Goal: Information Seeking & Learning: Learn about a topic

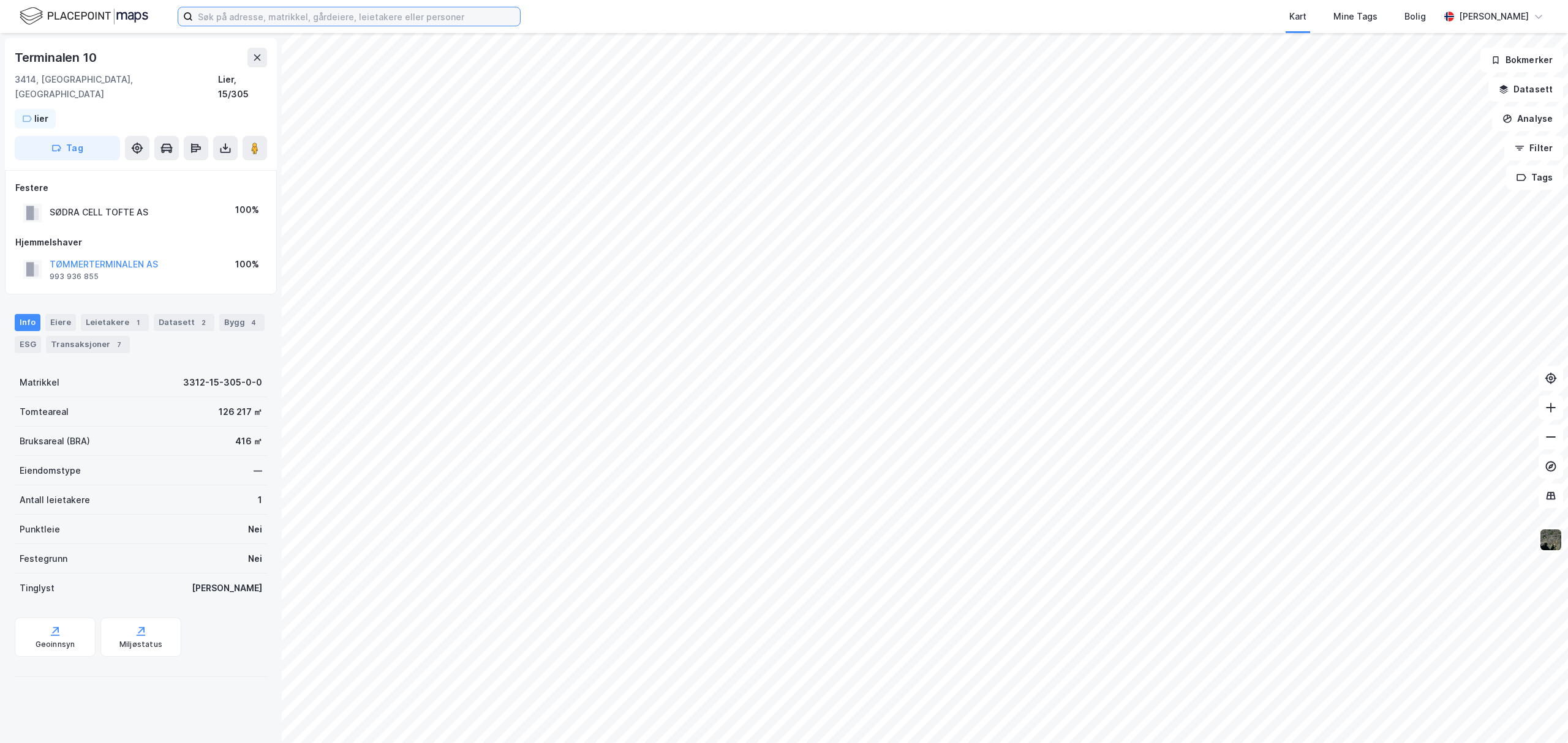
click at [239, 20] on input at bounding box center [356, 17] width 327 height 19
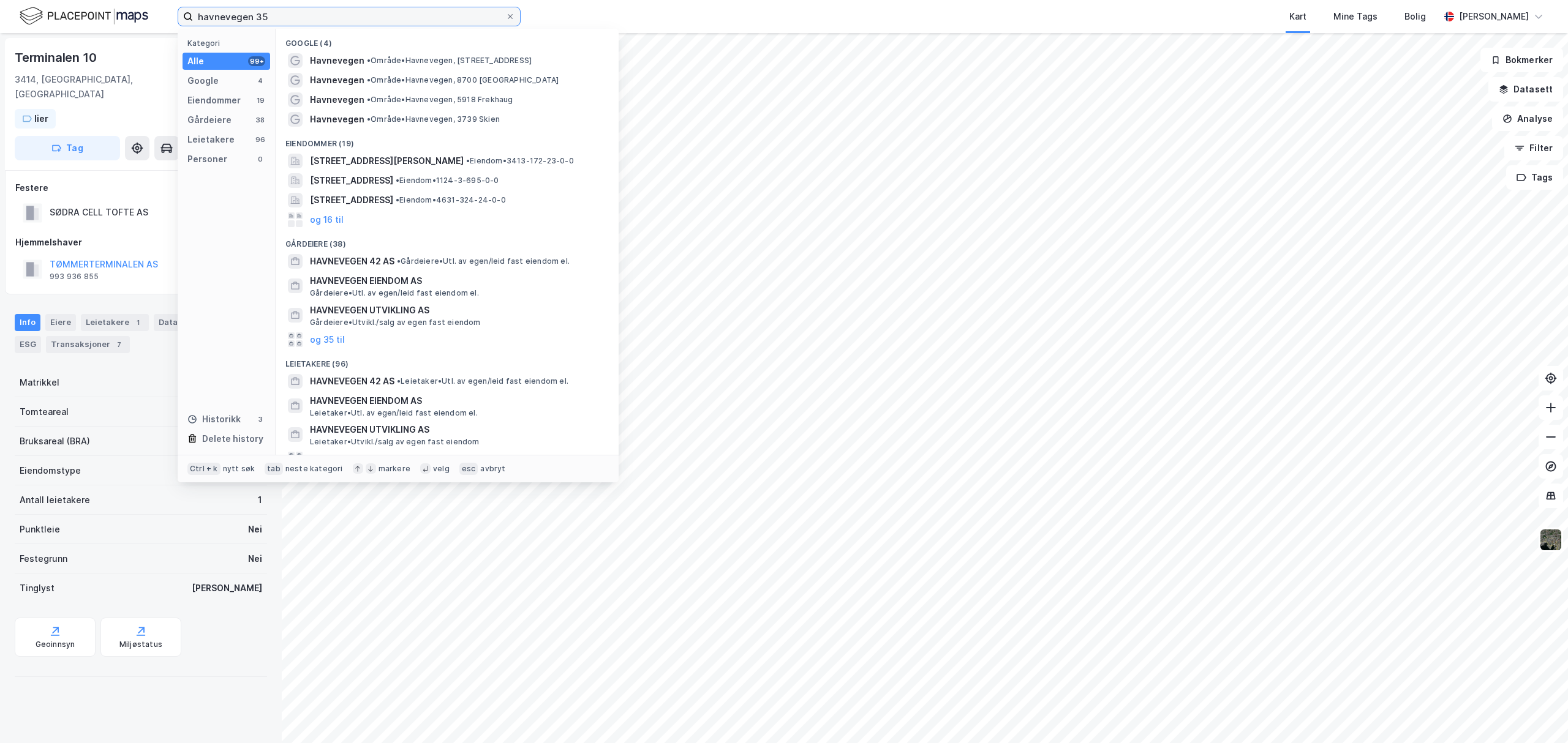
type input "havnevegen 35"
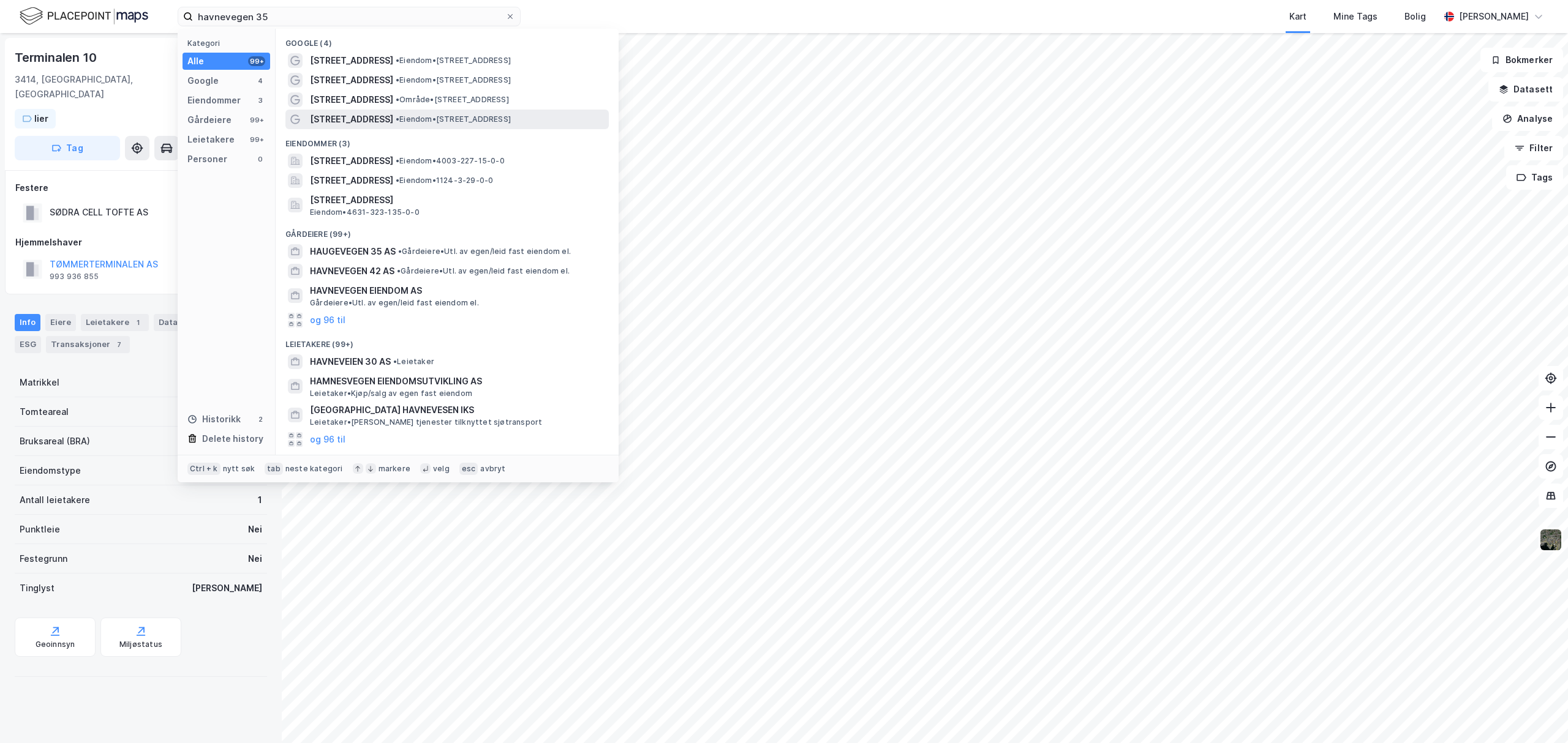
click at [359, 118] on span "[STREET_ADDRESS]" at bounding box center [352, 118] width 84 height 14
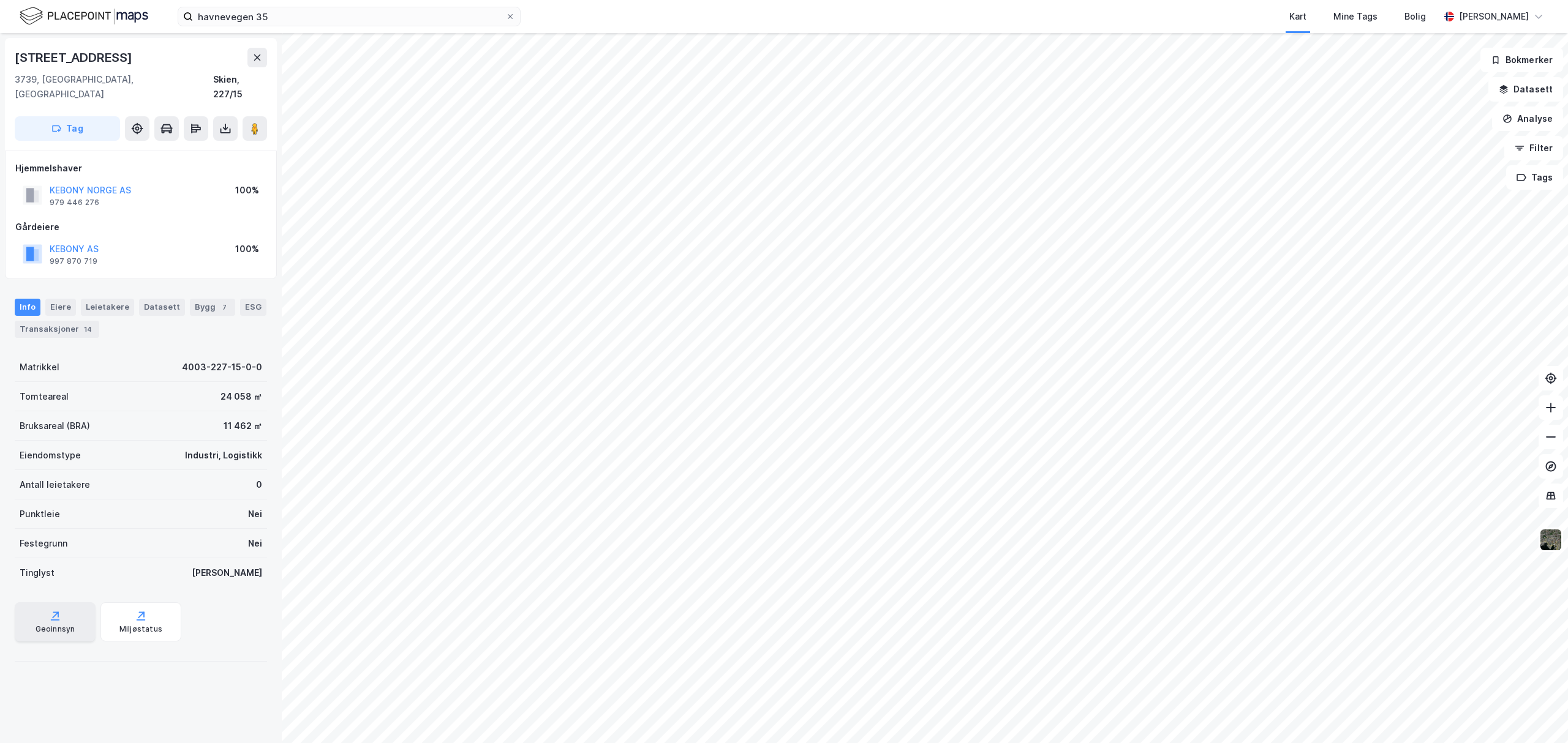
click at [51, 608] on div "Geoinnsyn" at bounding box center [55, 622] width 81 height 39
